Goal: Information Seeking & Learning: Understand process/instructions

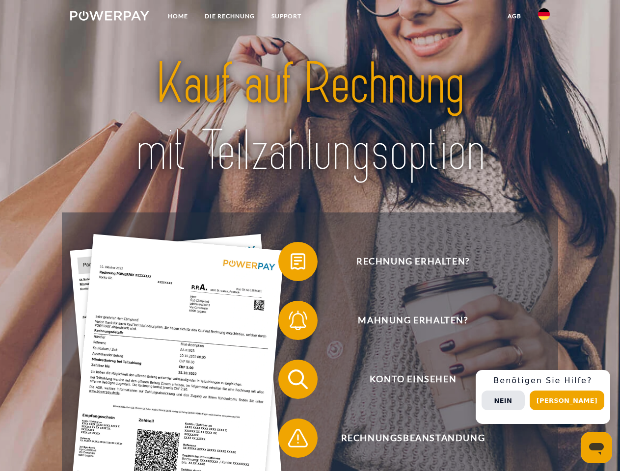
click at [109, 17] on img at bounding box center [109, 16] width 79 height 10
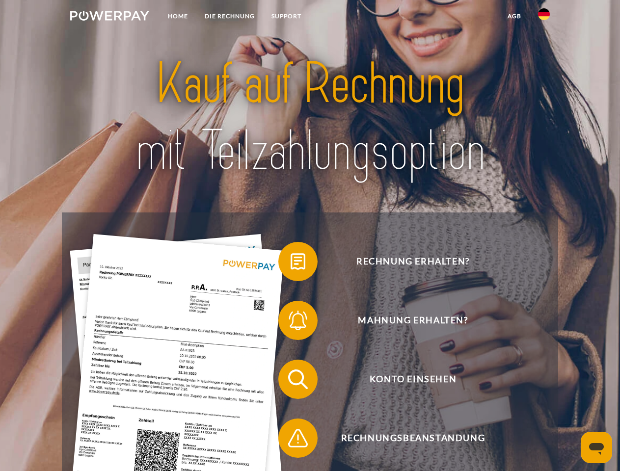
click at [544, 17] on img at bounding box center [544, 14] width 12 height 12
click at [514, 16] on link "agb" at bounding box center [514, 16] width 30 height 18
click at [291, 264] on span at bounding box center [283, 261] width 49 height 49
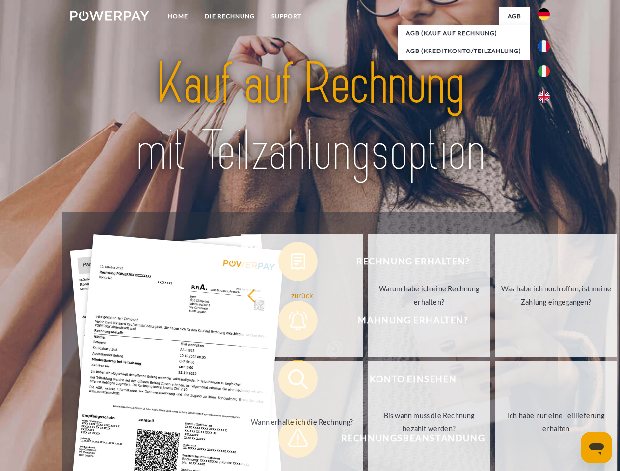
click at [291, 322] on div "Rechnung erhalten? Mahnung erhalten? Konto einsehen" at bounding box center [310, 409] width 496 height 393
click at [368, 381] on link "Bis wann muss die Rechnung bezahlt werden?" at bounding box center [429, 422] width 122 height 123
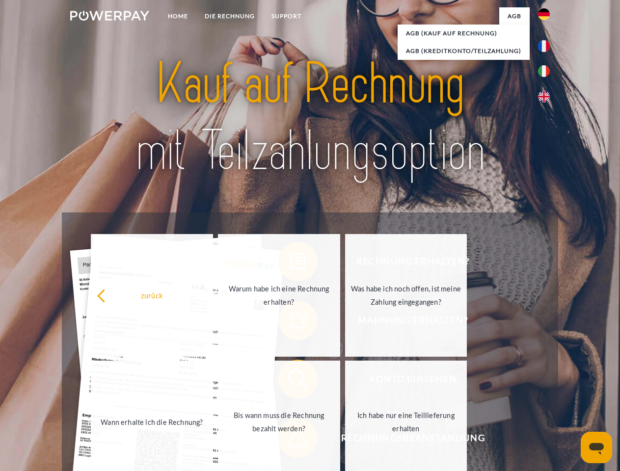
click at [291, 440] on span at bounding box center [283, 438] width 49 height 49
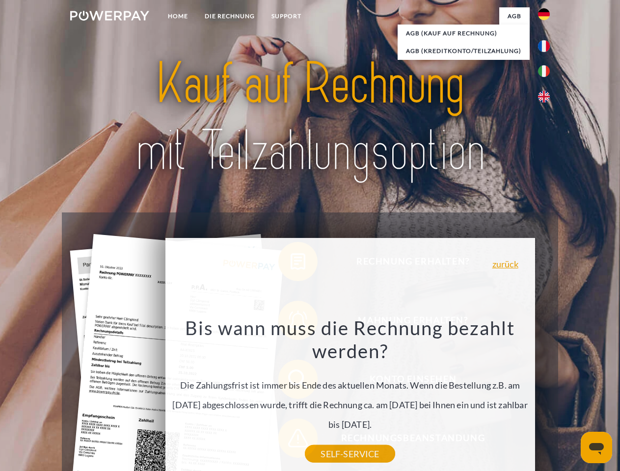
click at [546, 397] on div "Rechnung erhalten? Mahnung erhalten? Konto einsehen" at bounding box center [310, 409] width 496 height 393
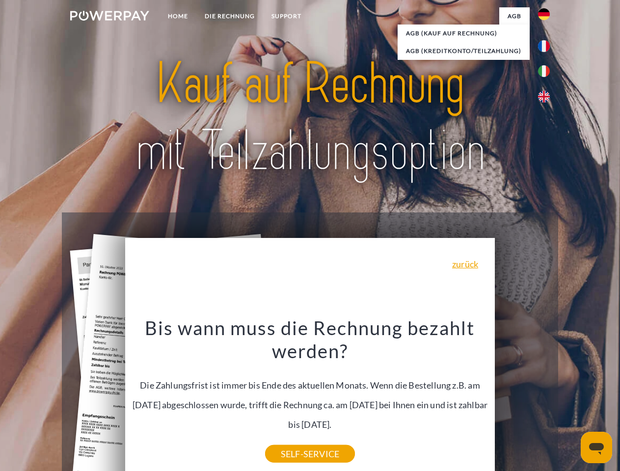
click at [522, 399] on span "Konto einsehen" at bounding box center [412, 379] width 240 height 39
click at [570, 400] on header "Home DIE RECHNUNG SUPPORT" at bounding box center [310, 339] width 620 height 678
